Goal: Transaction & Acquisition: Download file/media

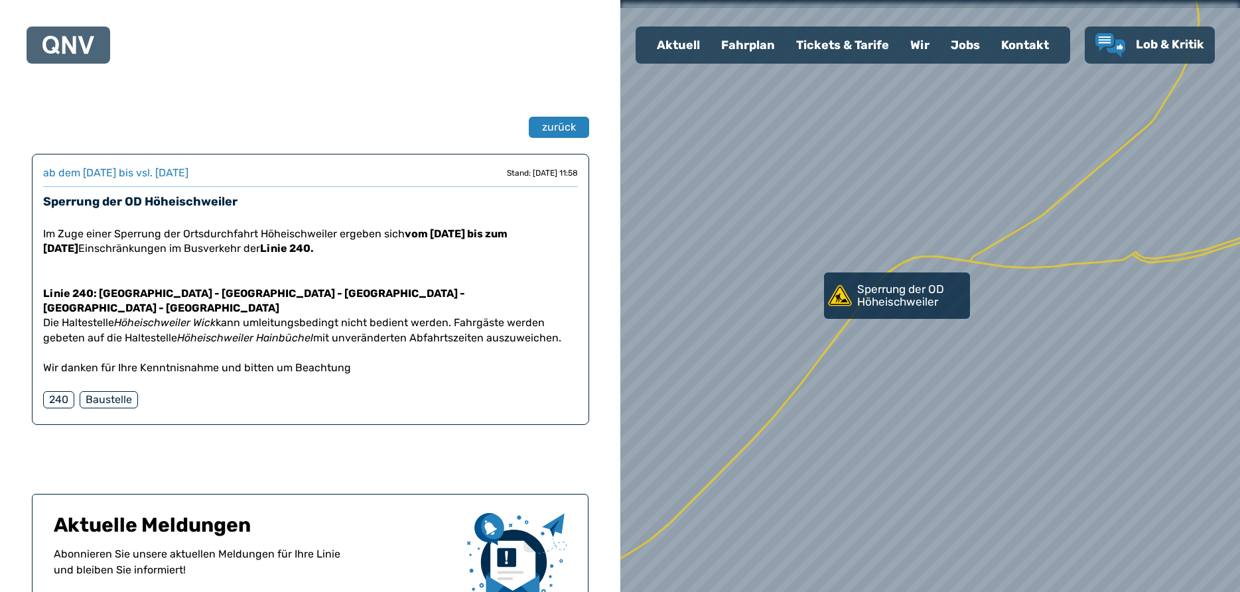
scroll to position [264, 0]
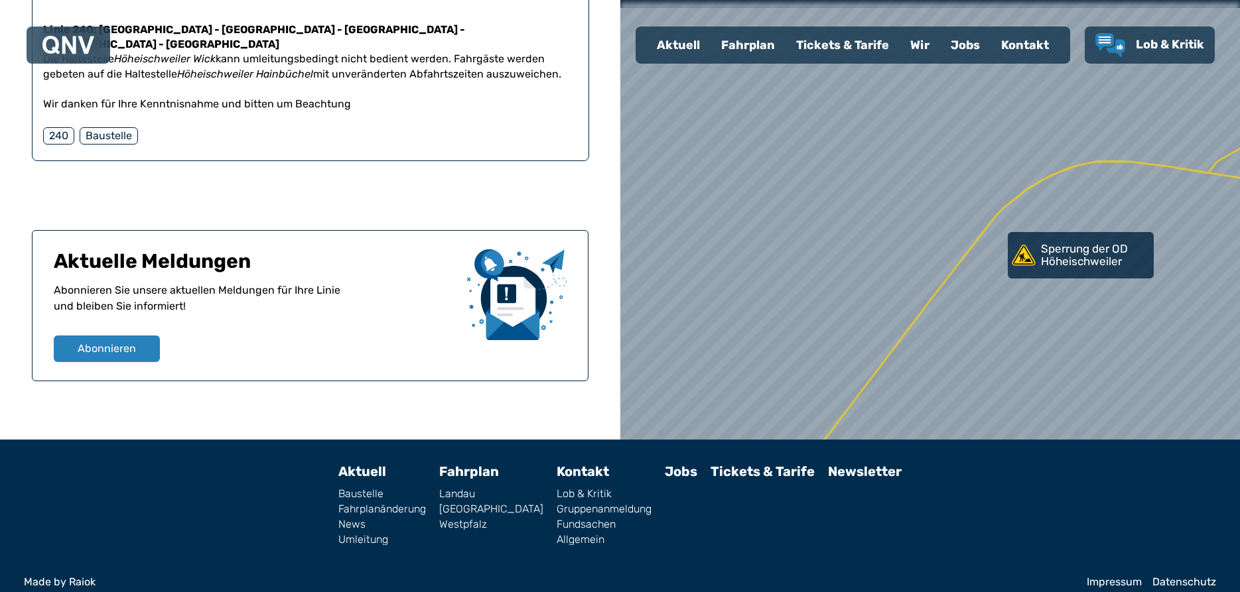
click at [750, 44] on div "Fahrplan" at bounding box center [748, 45] width 75 height 34
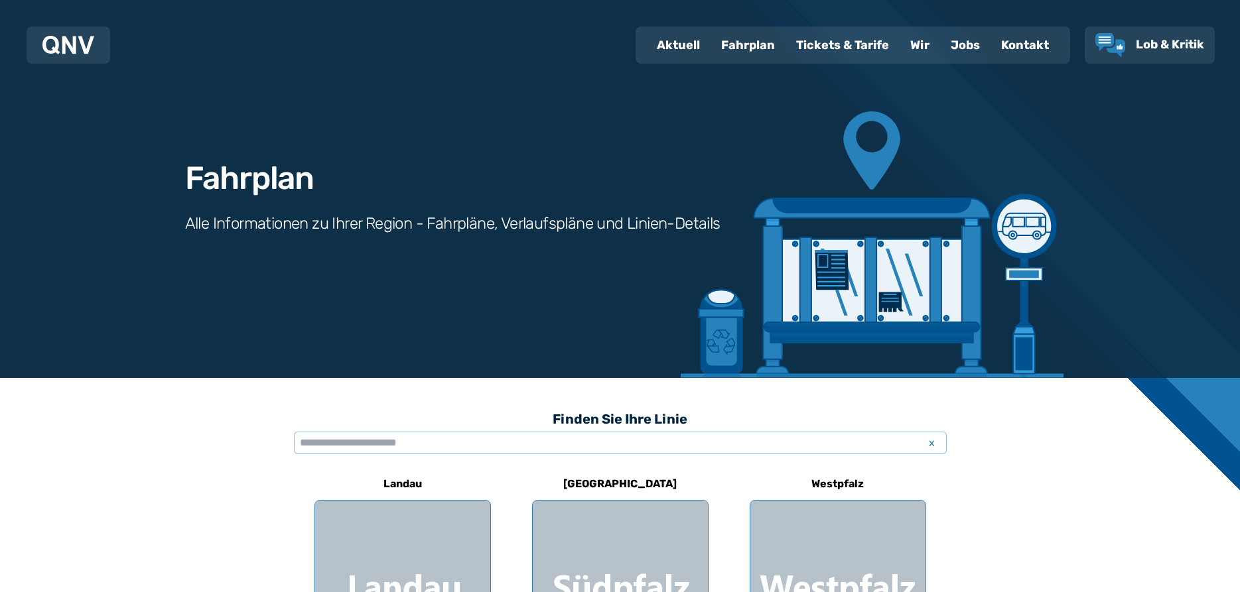
scroll to position [135, 0]
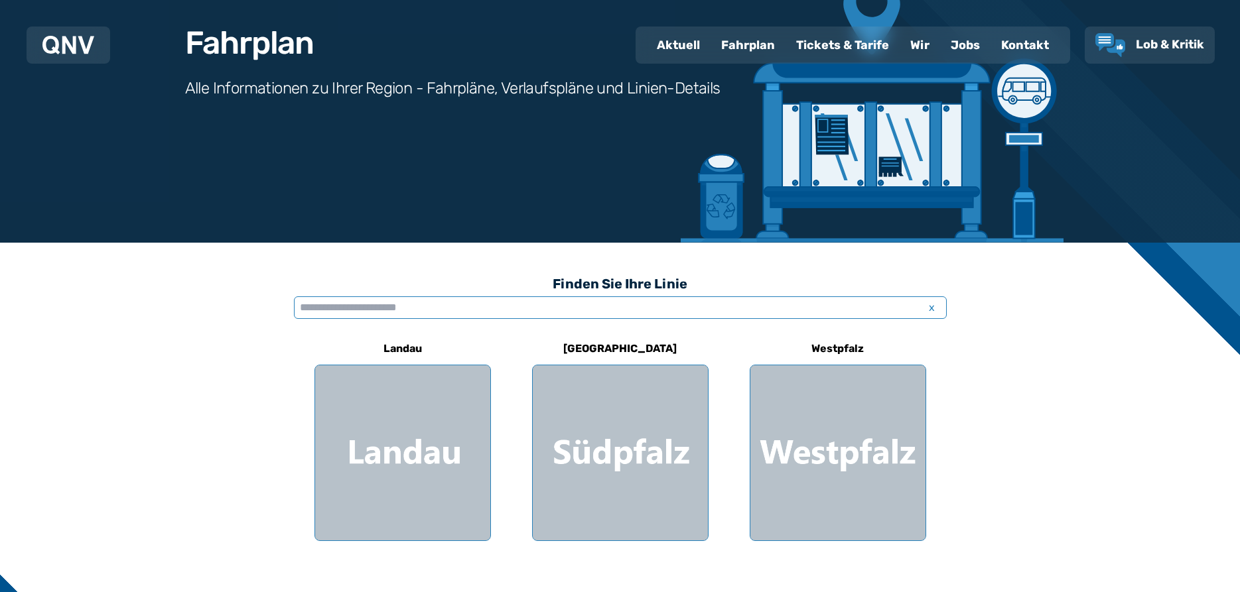
click at [377, 303] on input "text" at bounding box center [620, 308] width 653 height 23
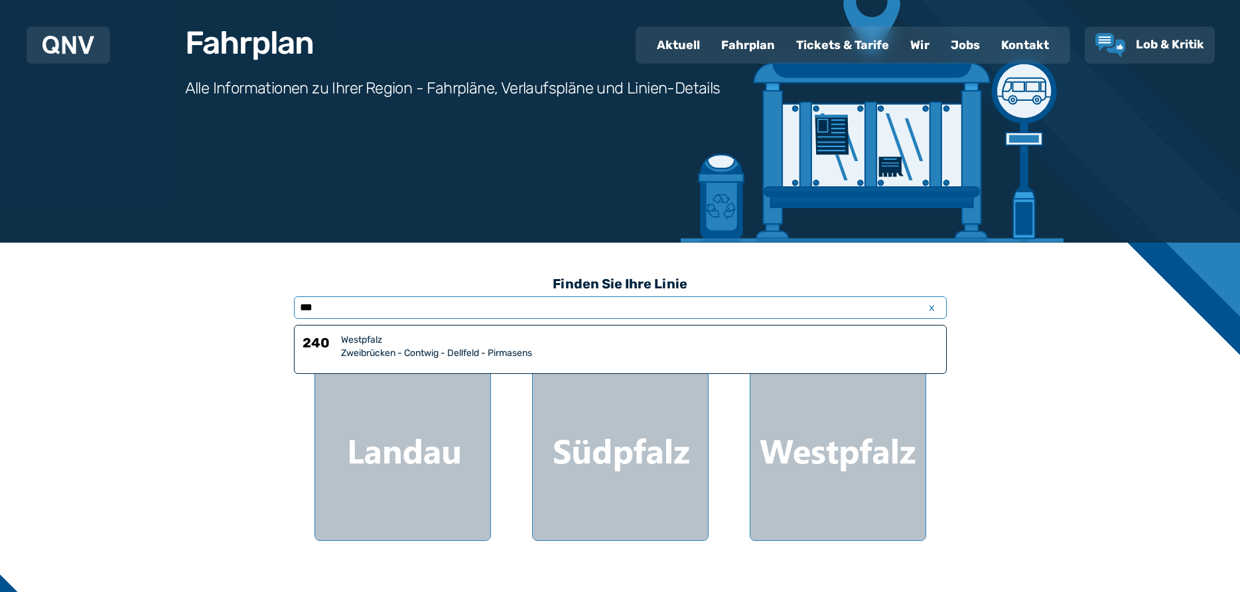
type input "***"
click at [372, 353] on div "Zweibrücken - Contwig - Dellfeld - Pirmasens" at bounding box center [639, 353] width 597 height 13
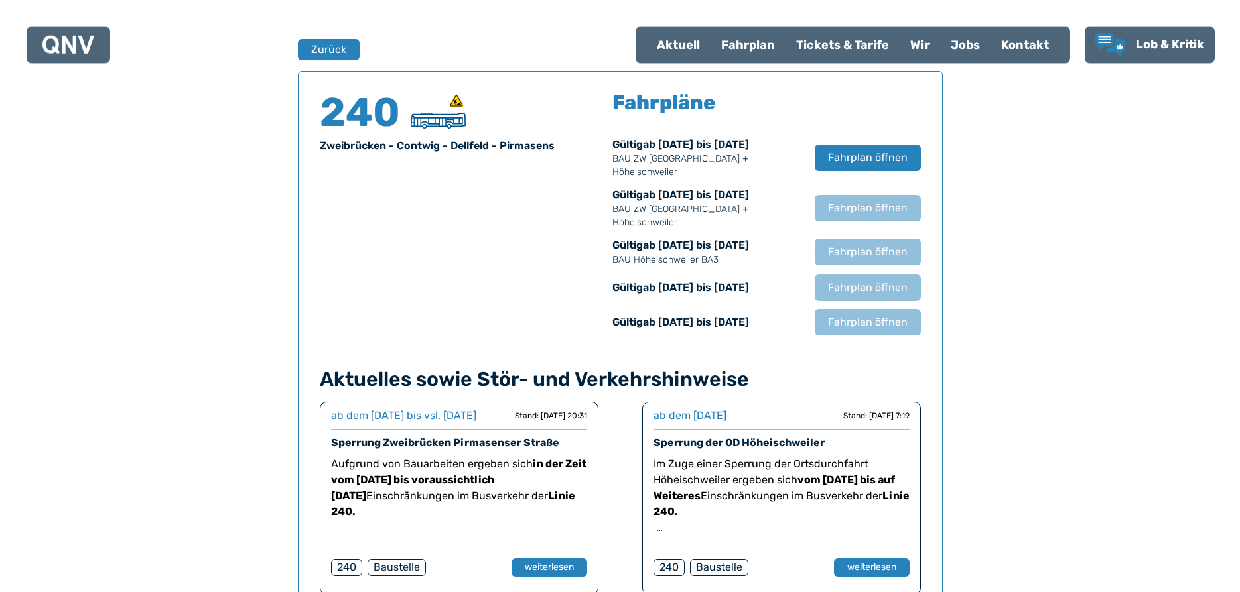
scroll to position [874, 0]
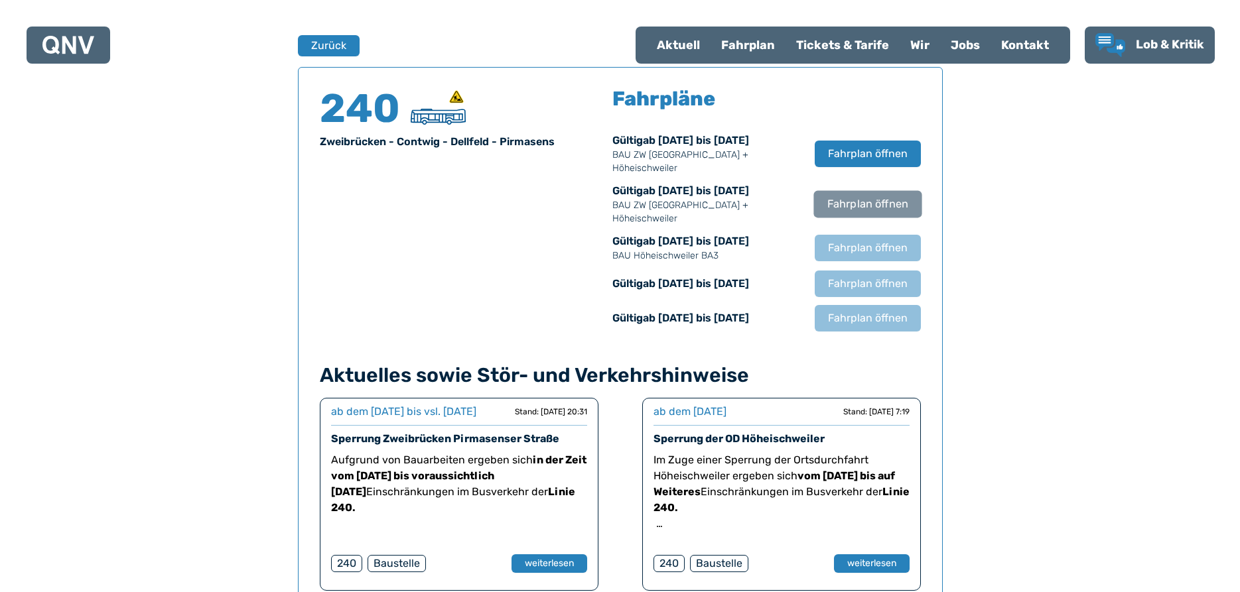
click at [856, 207] on span "Fahrplan öffnen" at bounding box center [867, 204] width 81 height 16
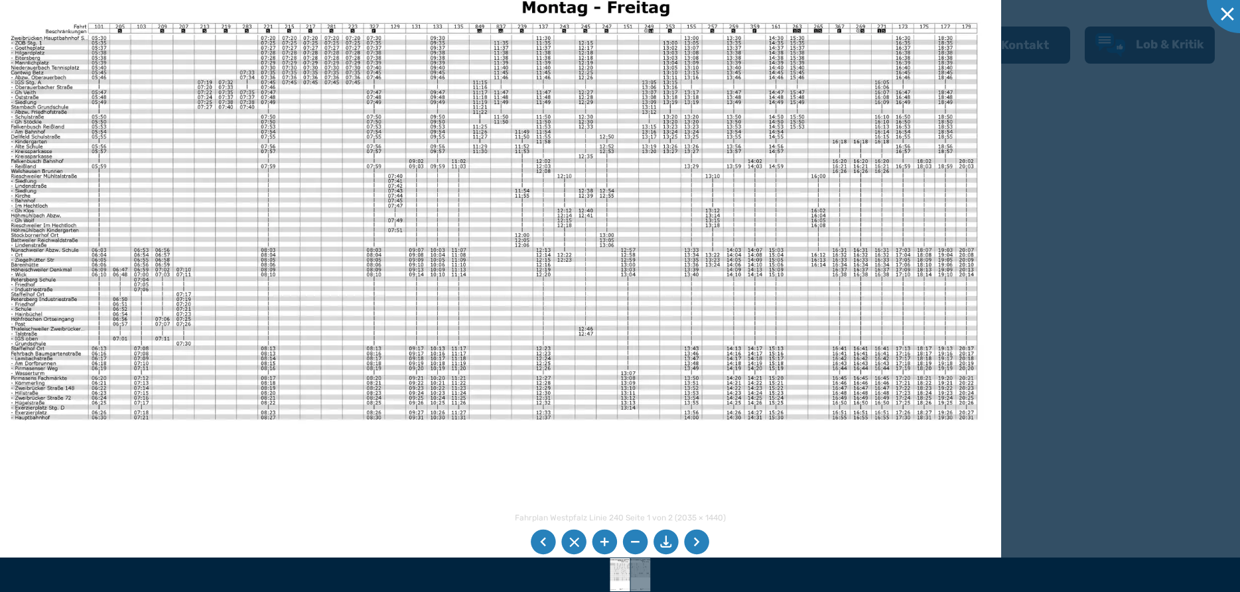
click at [662, 536] on li at bounding box center [665, 542] width 25 height 25
click at [1220, 18] on div at bounding box center [1240, 0] width 66 height 66
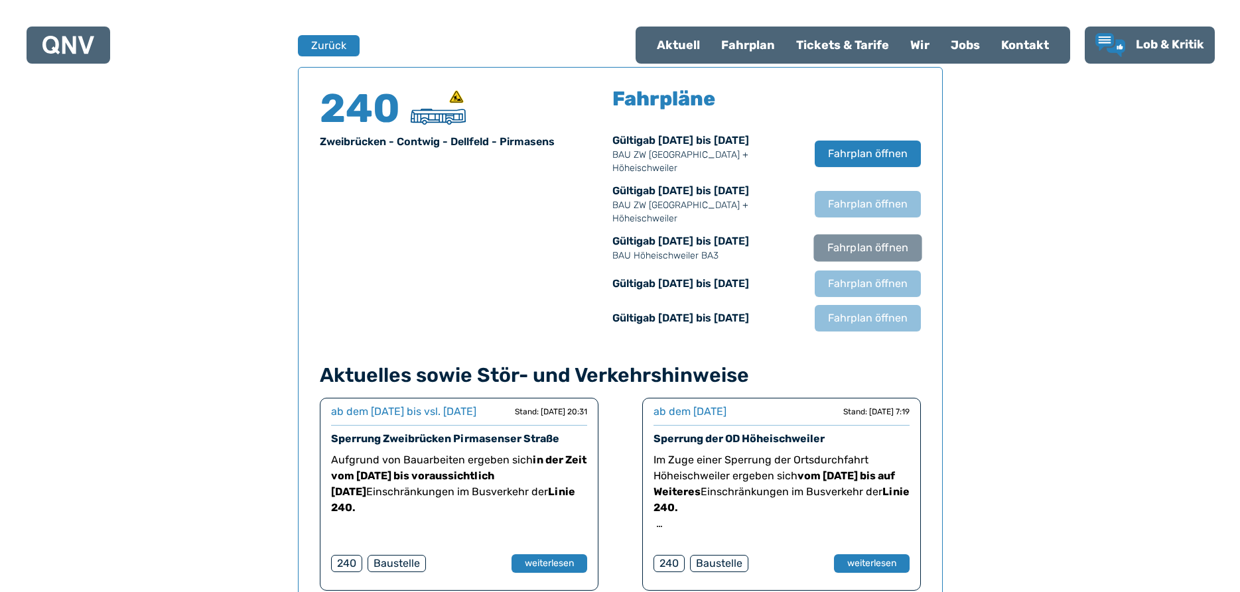
click at [868, 239] on button "Fahrplan öffnen" at bounding box center [867, 247] width 108 height 27
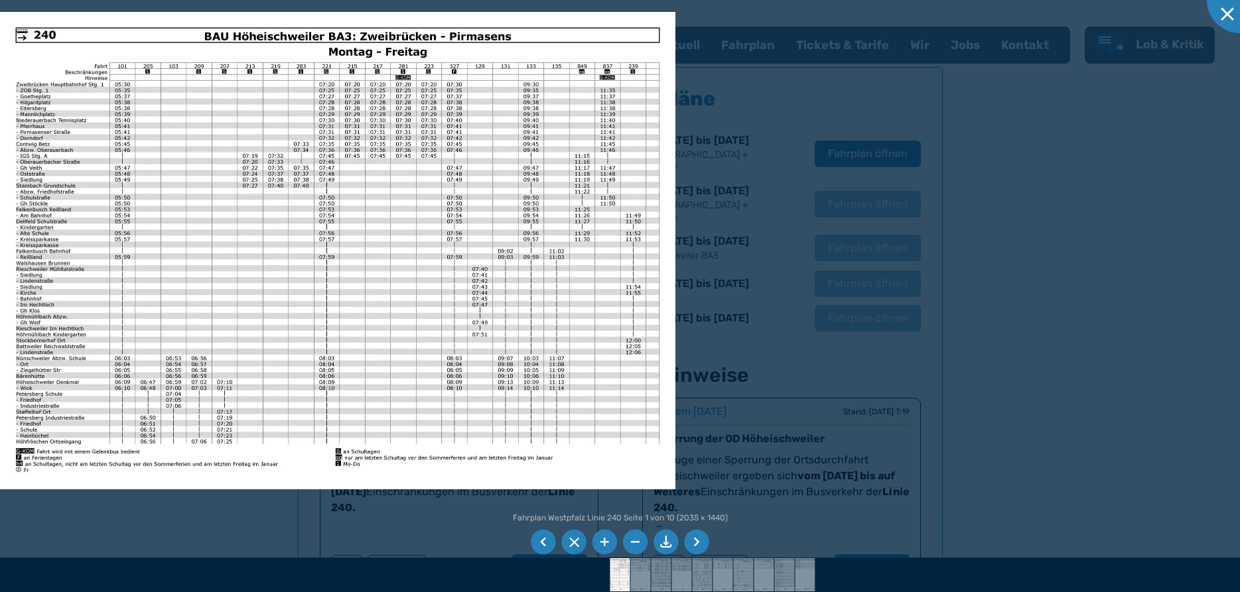
click at [662, 545] on li at bounding box center [665, 542] width 25 height 25
click at [1217, 6] on div at bounding box center [1240, 0] width 66 height 66
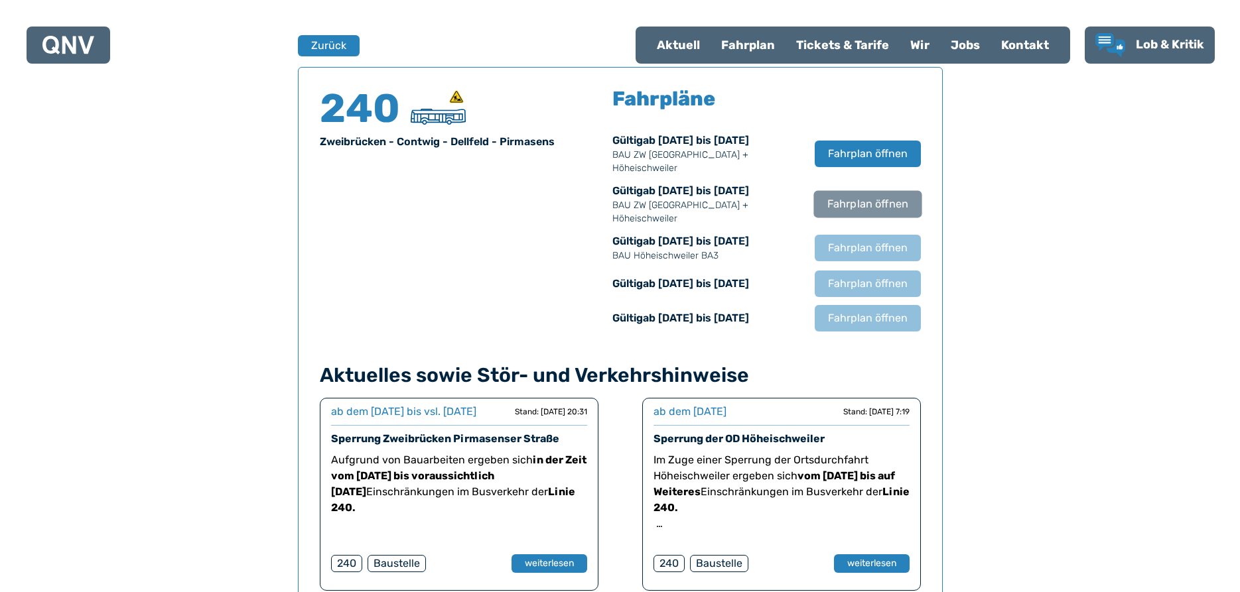
click at [862, 200] on span "Fahrplan öffnen" at bounding box center [867, 204] width 81 height 16
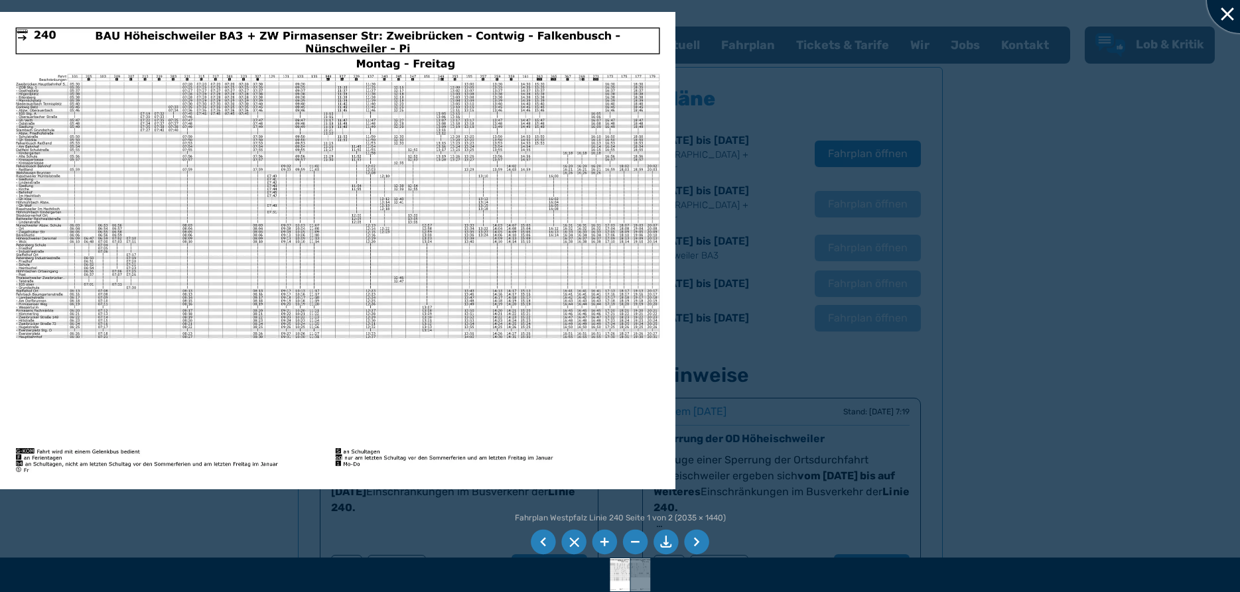
click at [1233, 7] on div at bounding box center [1240, 0] width 66 height 66
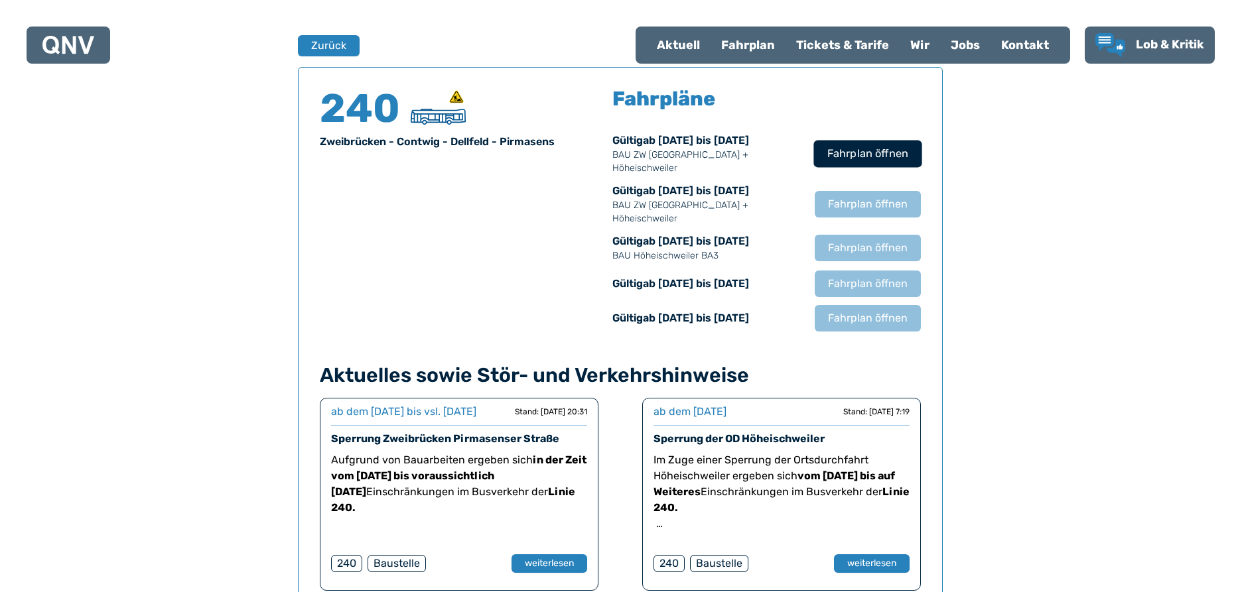
click at [843, 149] on span "Fahrplan öffnen" at bounding box center [867, 154] width 81 height 16
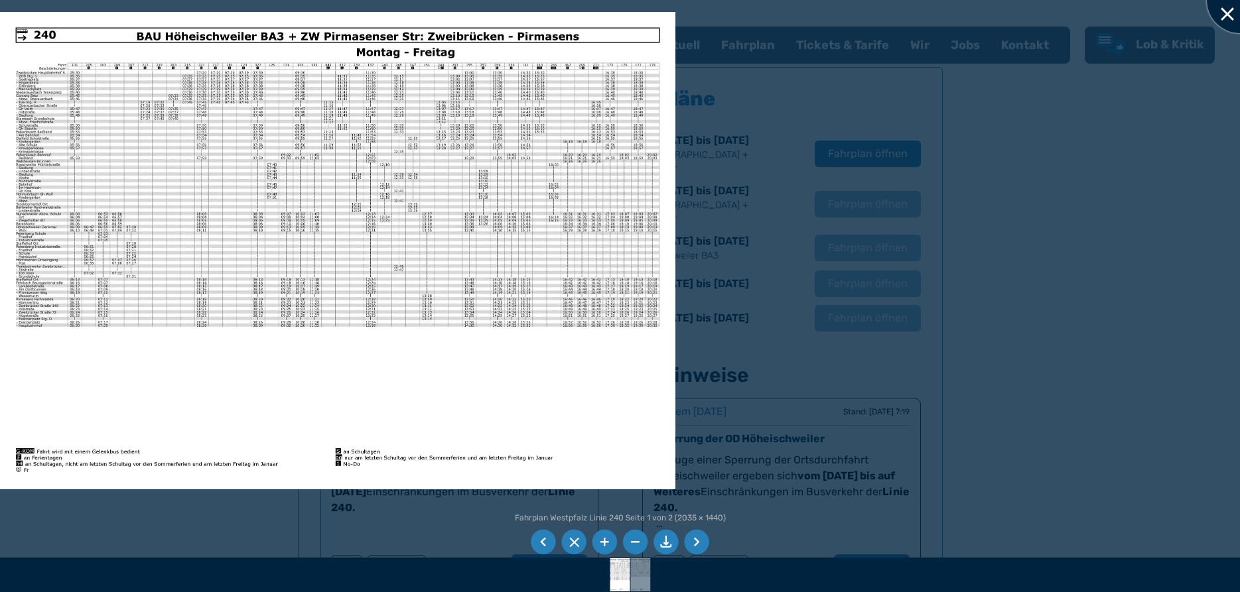
click at [1223, 14] on div at bounding box center [1240, 0] width 66 height 66
